Goal: Find specific page/section: Find specific page/section

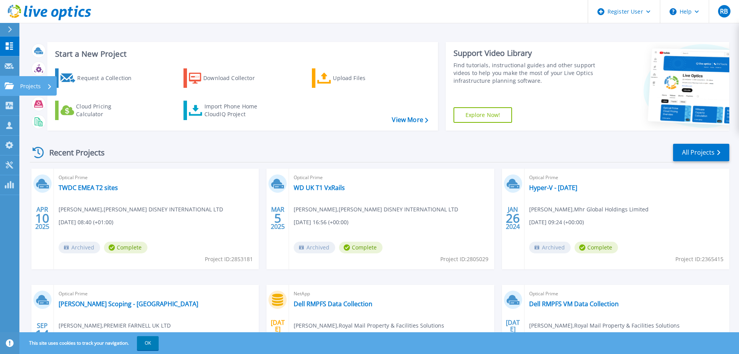
click at [33, 81] on p "Projects" at bounding box center [30, 86] width 21 height 20
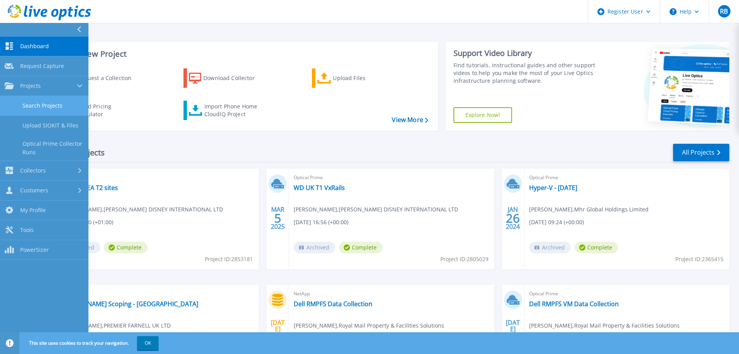
click at [36, 104] on link "Search Projects" at bounding box center [44, 106] width 88 height 20
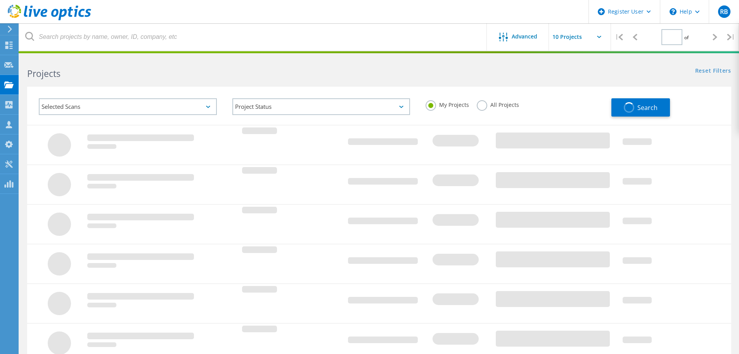
type input "1"
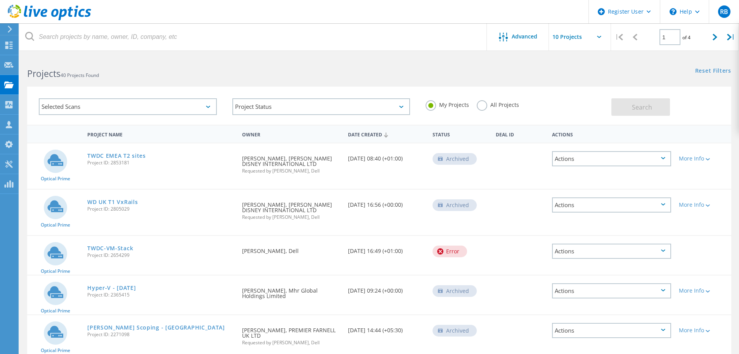
click at [484, 105] on label "All Projects" at bounding box center [498, 103] width 42 height 7
click at [0, 0] on input "All Projects" at bounding box center [0, 0] width 0 height 0
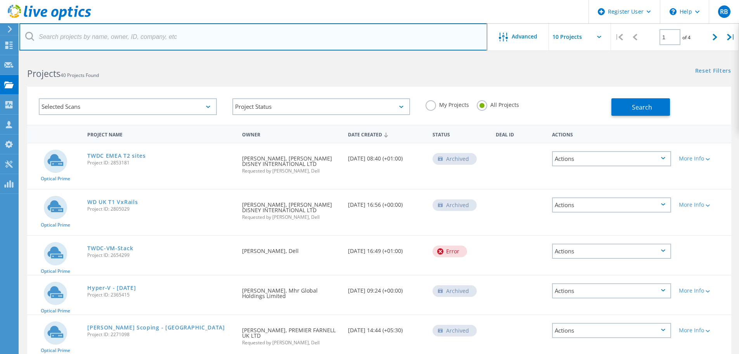
click at [129, 39] on input "text" at bounding box center [253, 36] width 468 height 27
type input "[PERSON_NAME]"
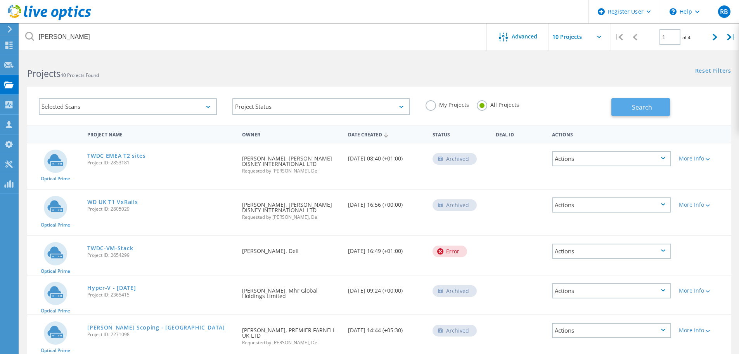
click at [634, 104] on span "Search" at bounding box center [642, 107] width 20 height 9
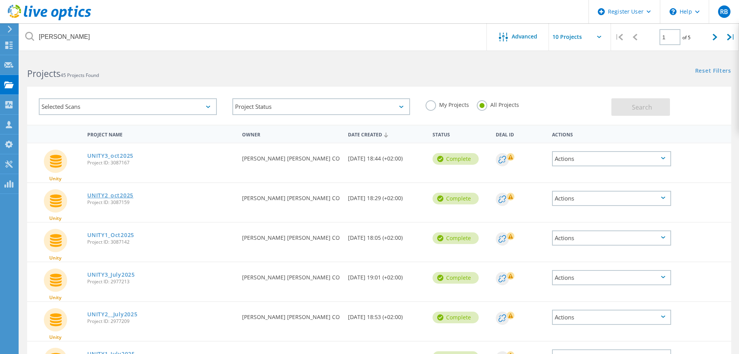
click at [124, 193] on link "UNITY2_oct2025" at bounding box center [110, 195] width 46 height 5
